Goal: Task Accomplishment & Management: Manage account settings

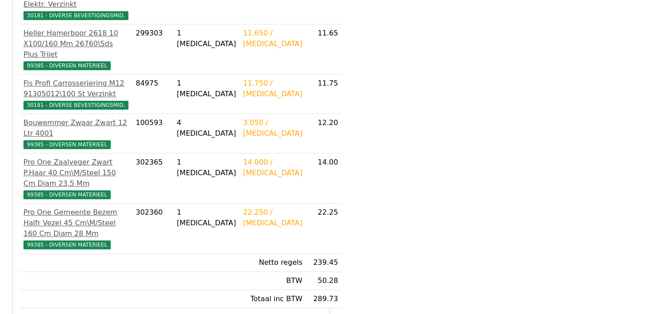
scroll to position [477, 0]
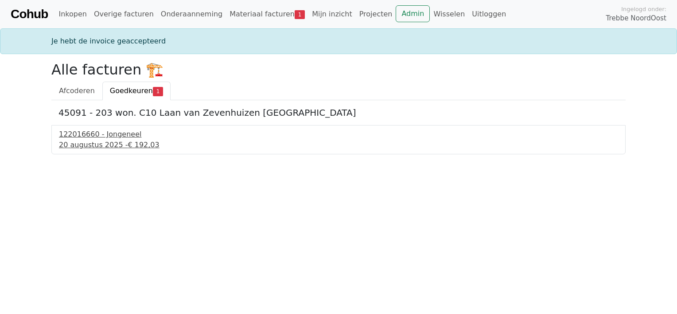
click at [89, 145] on div "[DATE] - € 192,03" at bounding box center [338, 145] width 559 height 11
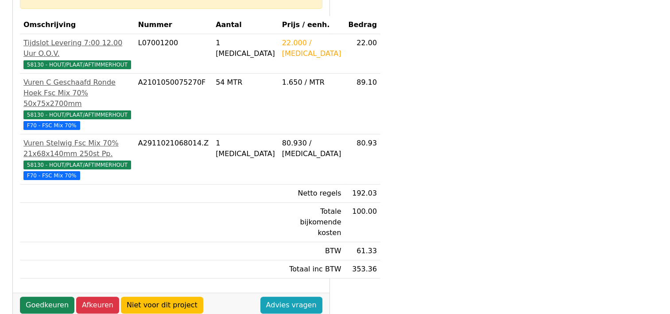
scroll to position [177, 0]
click at [39, 306] on link "Goedkeuren" at bounding box center [47, 304] width 55 height 17
